Goal: Task Accomplishment & Management: Manage account settings

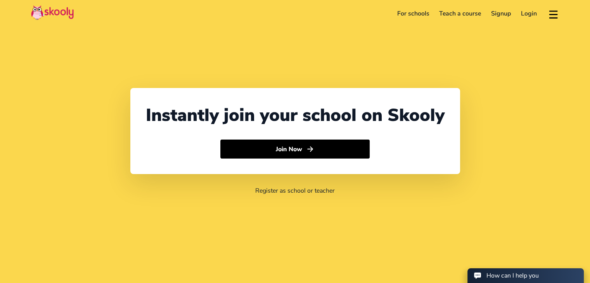
select select "91"
select select "[GEOGRAPHIC_DATA]"
select select "[GEOGRAPHIC_DATA]/[GEOGRAPHIC_DATA]"
click at [523, 16] on link "Login" at bounding box center [529, 13] width 26 height 12
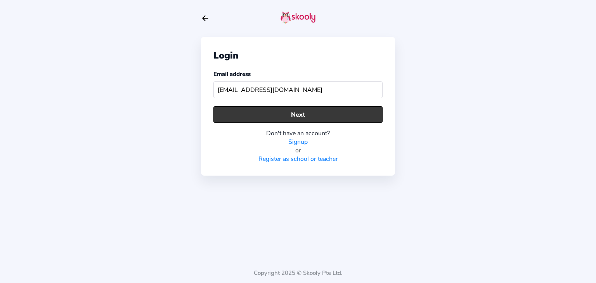
type input "[EMAIL_ADDRESS][DOMAIN_NAME]"
click at [322, 118] on button "Next" at bounding box center [297, 114] width 169 height 17
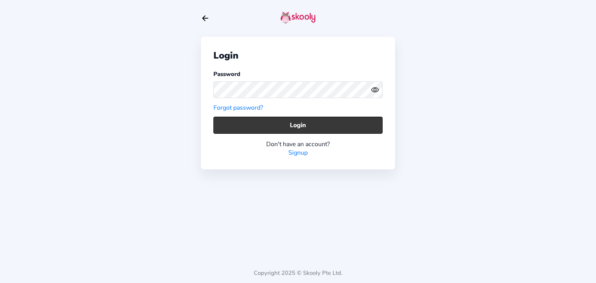
click at [259, 124] on button "Login" at bounding box center [297, 125] width 169 height 17
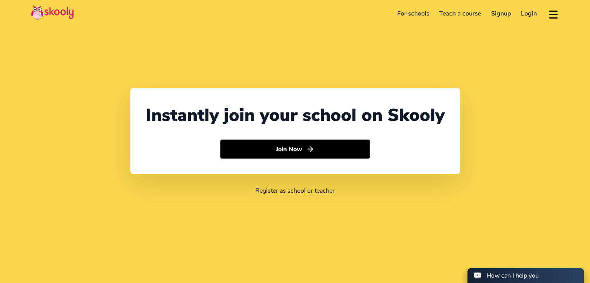
select select "91"
select select "[GEOGRAPHIC_DATA]"
select select "[GEOGRAPHIC_DATA]/[GEOGRAPHIC_DATA]"
